Goal: Navigation & Orientation: Find specific page/section

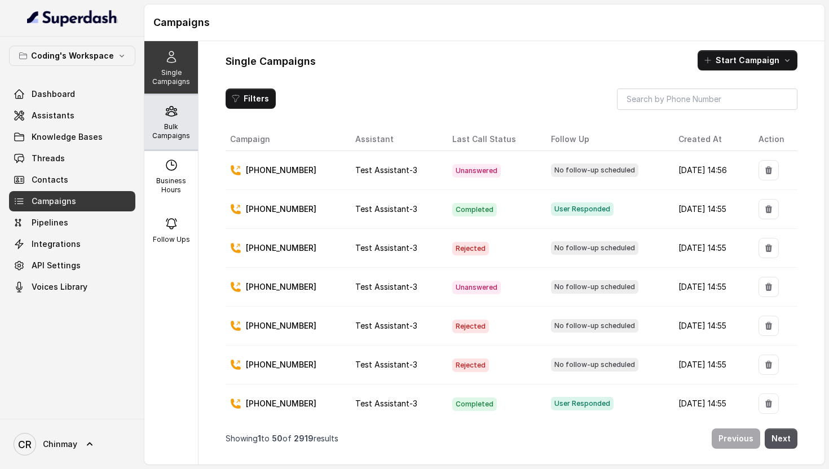
click at [169, 116] on icon at bounding box center [172, 111] width 14 height 14
